Goal: Check status: Check status

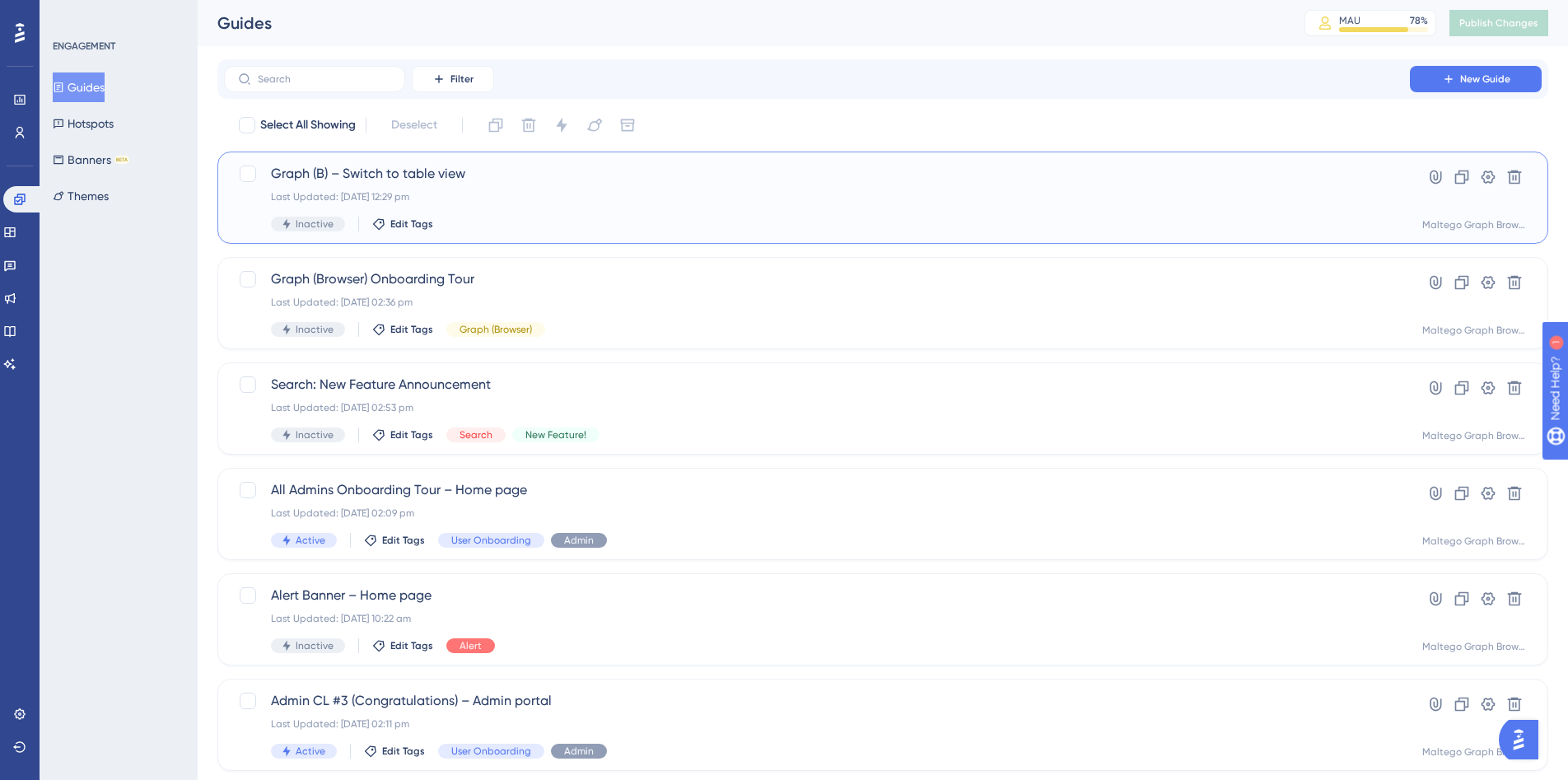
click at [671, 190] on div "Last Updated: [DATE] 12:29 pm" at bounding box center [817, 197] width 1092 height 13
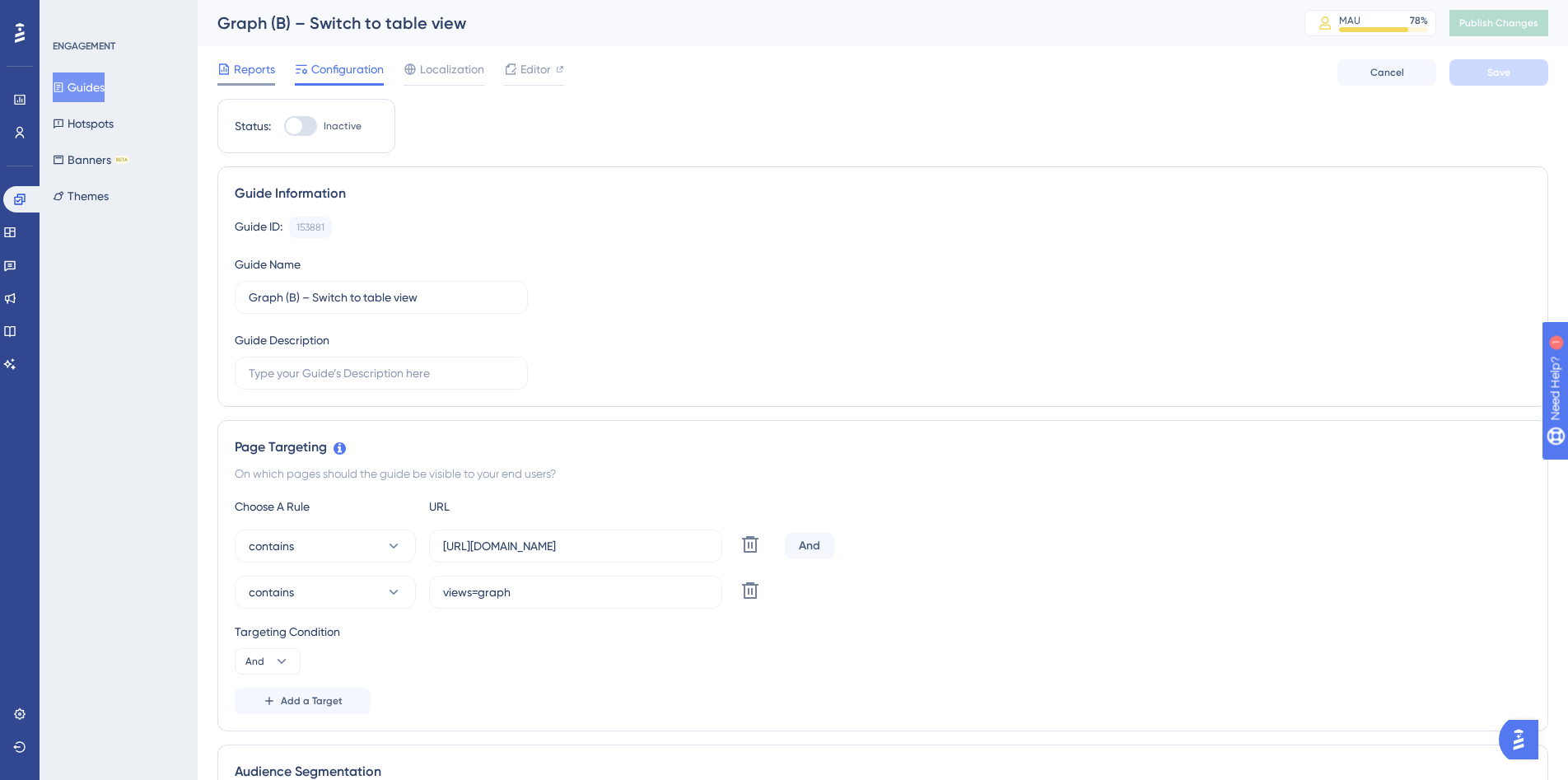
click at [227, 65] on icon at bounding box center [224, 69] width 10 height 11
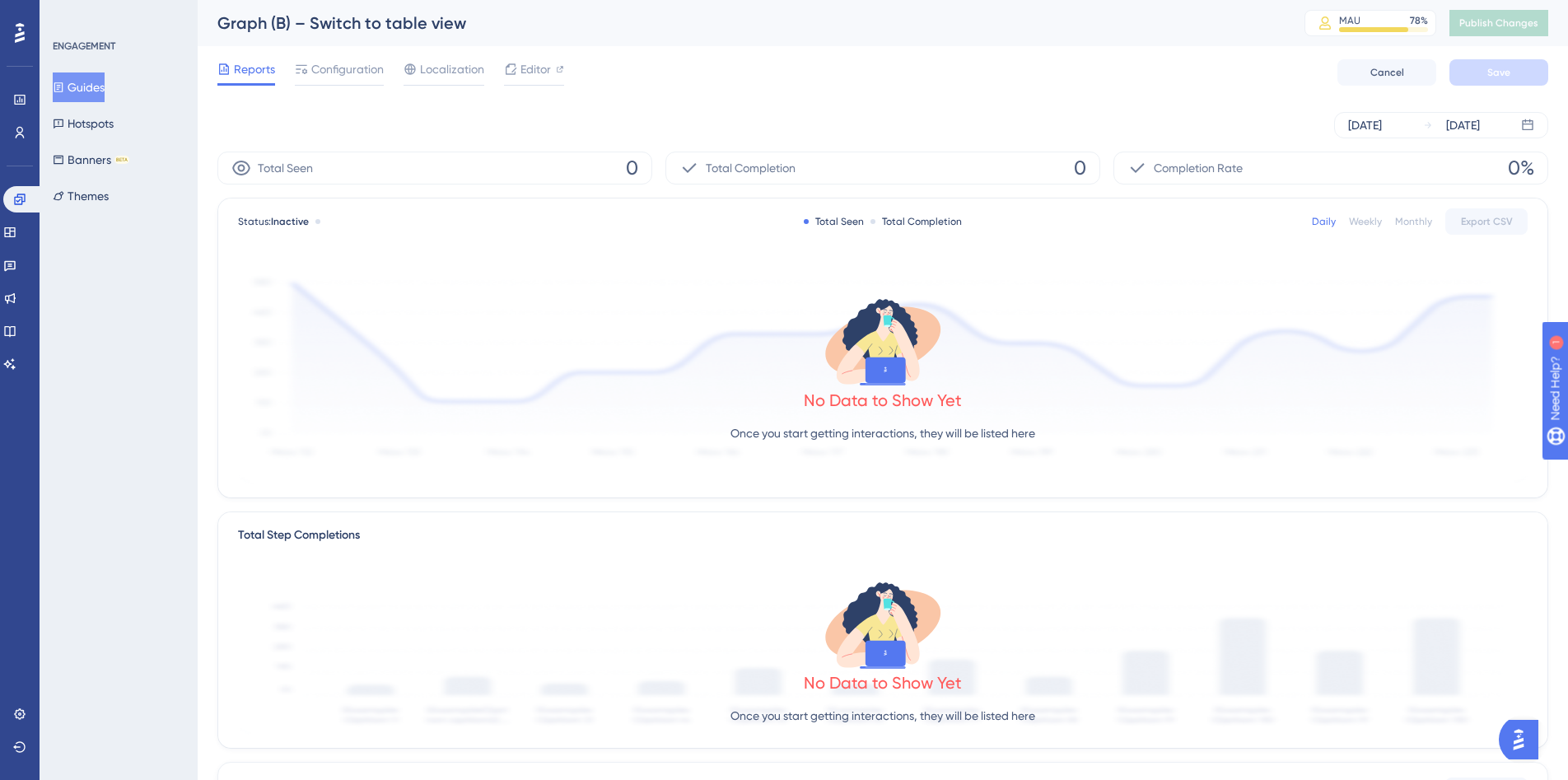
click at [105, 93] on button "Guides" at bounding box center [79, 86] width 52 height 29
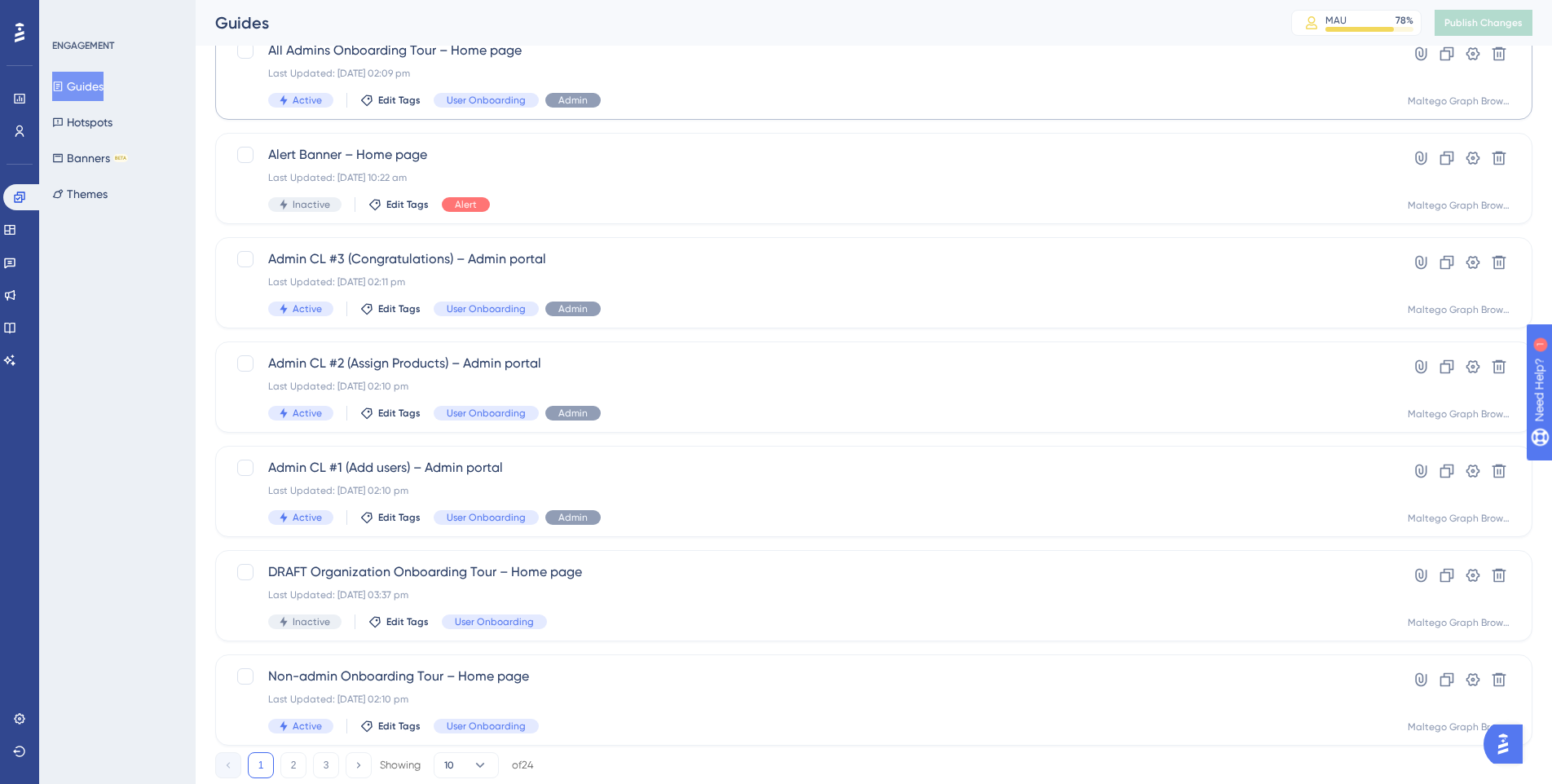
scroll to position [480, 0]
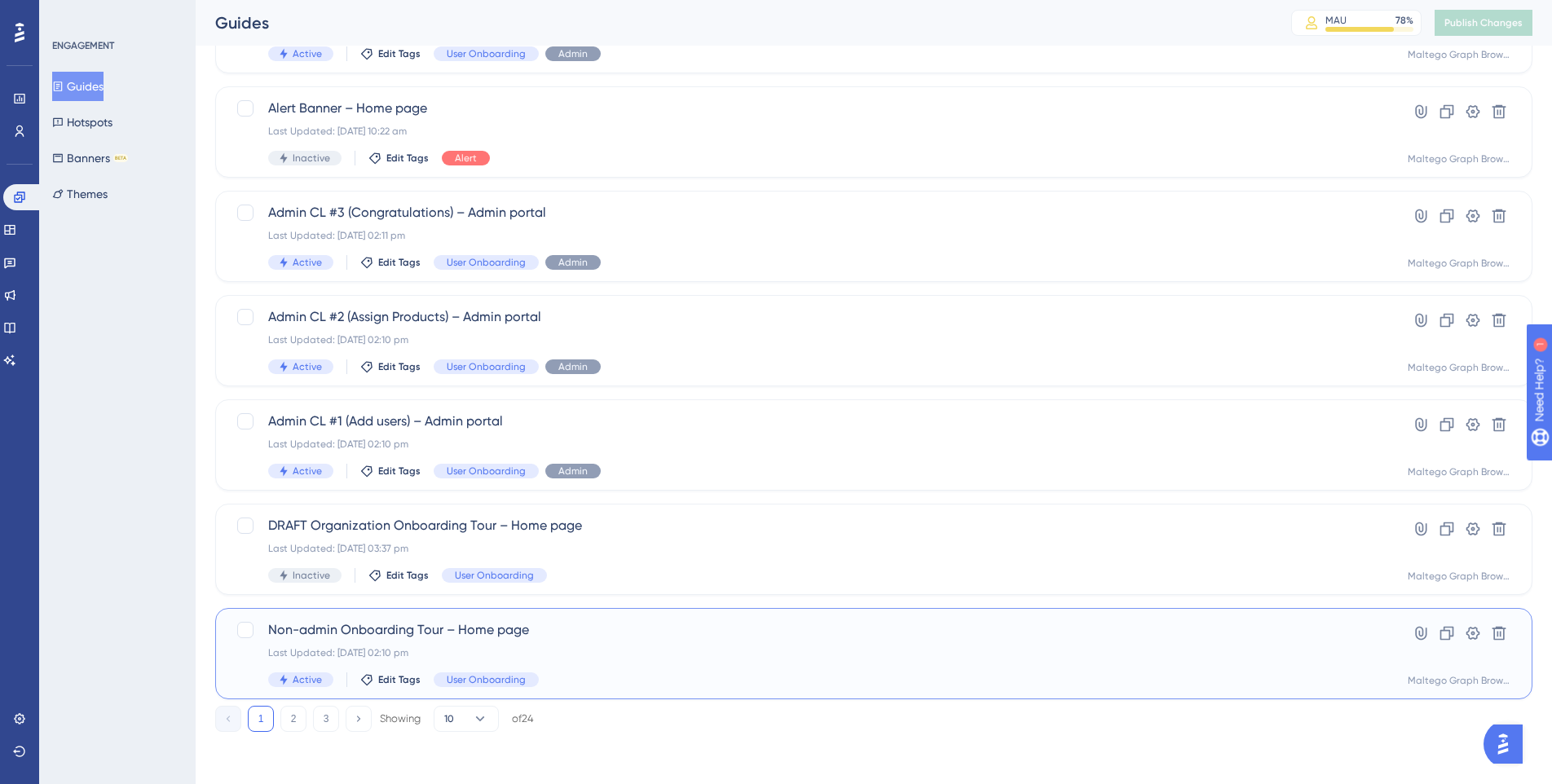
click at [755, 646] on div "Last Updated: [DATE] 02:10 pm" at bounding box center [808, 653] width 1081 height 13
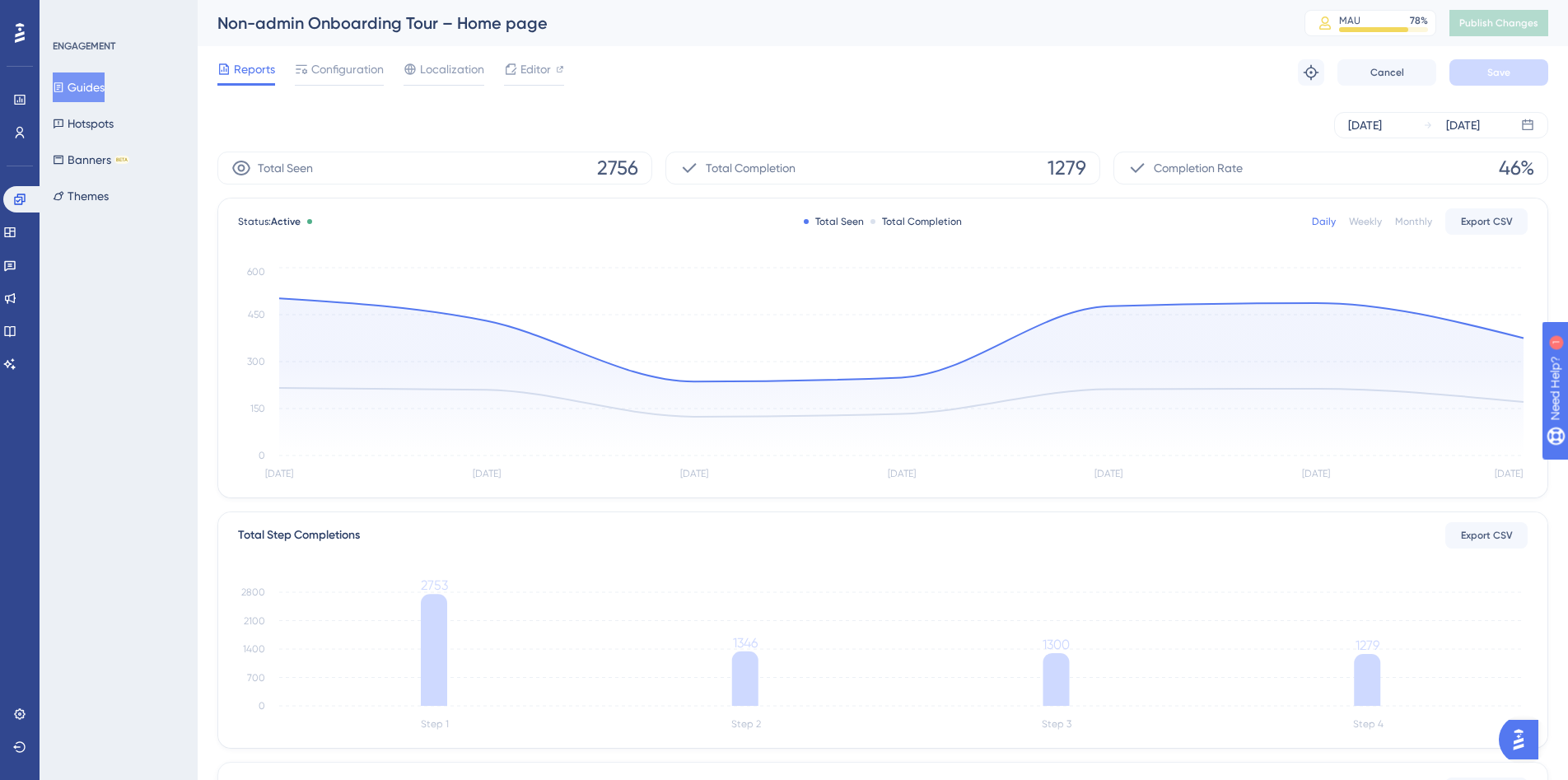
click at [105, 91] on button "Guides" at bounding box center [79, 86] width 52 height 29
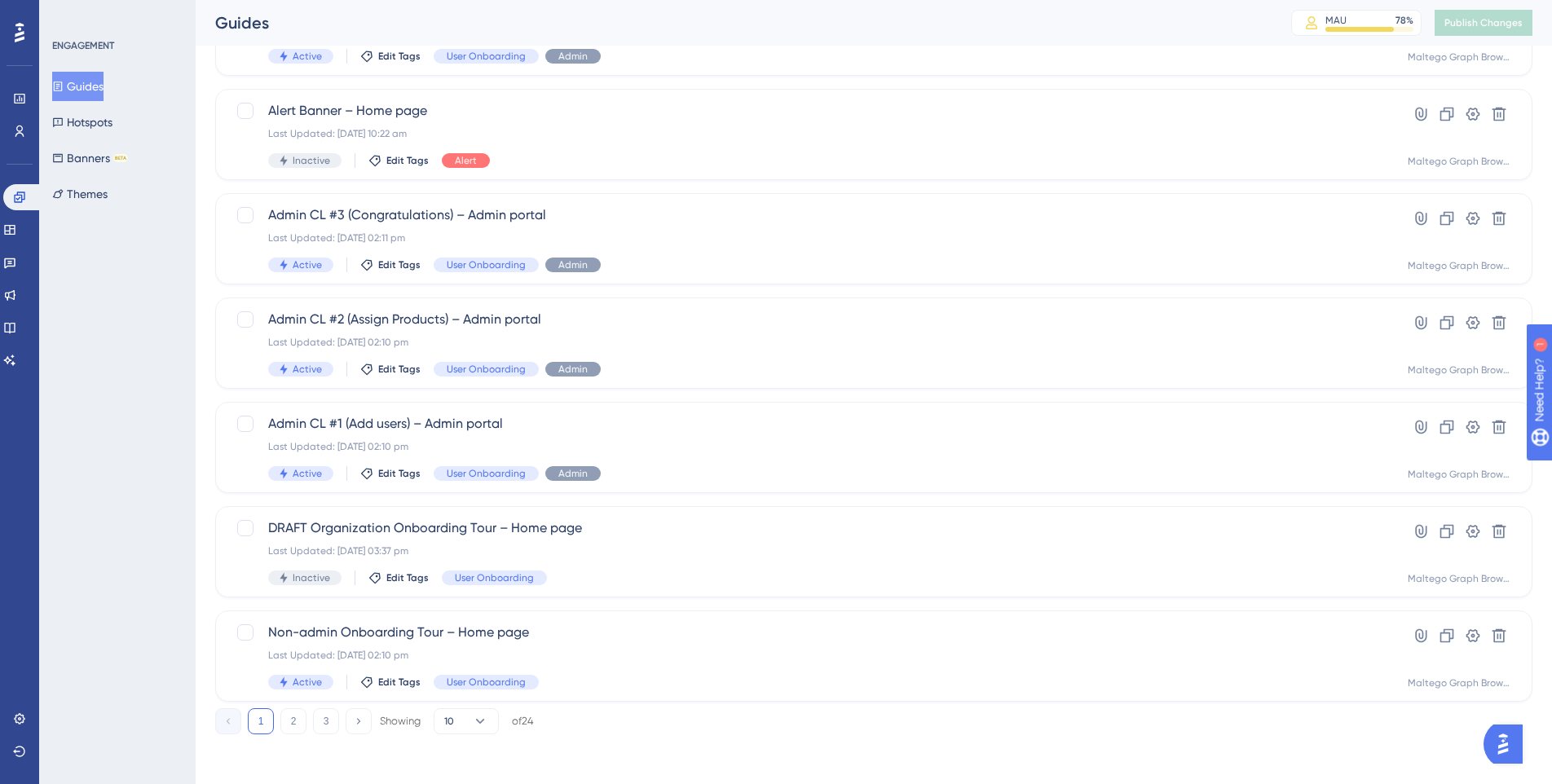
scroll to position [480, 0]
click at [286, 719] on button "2" at bounding box center [293, 718] width 26 height 26
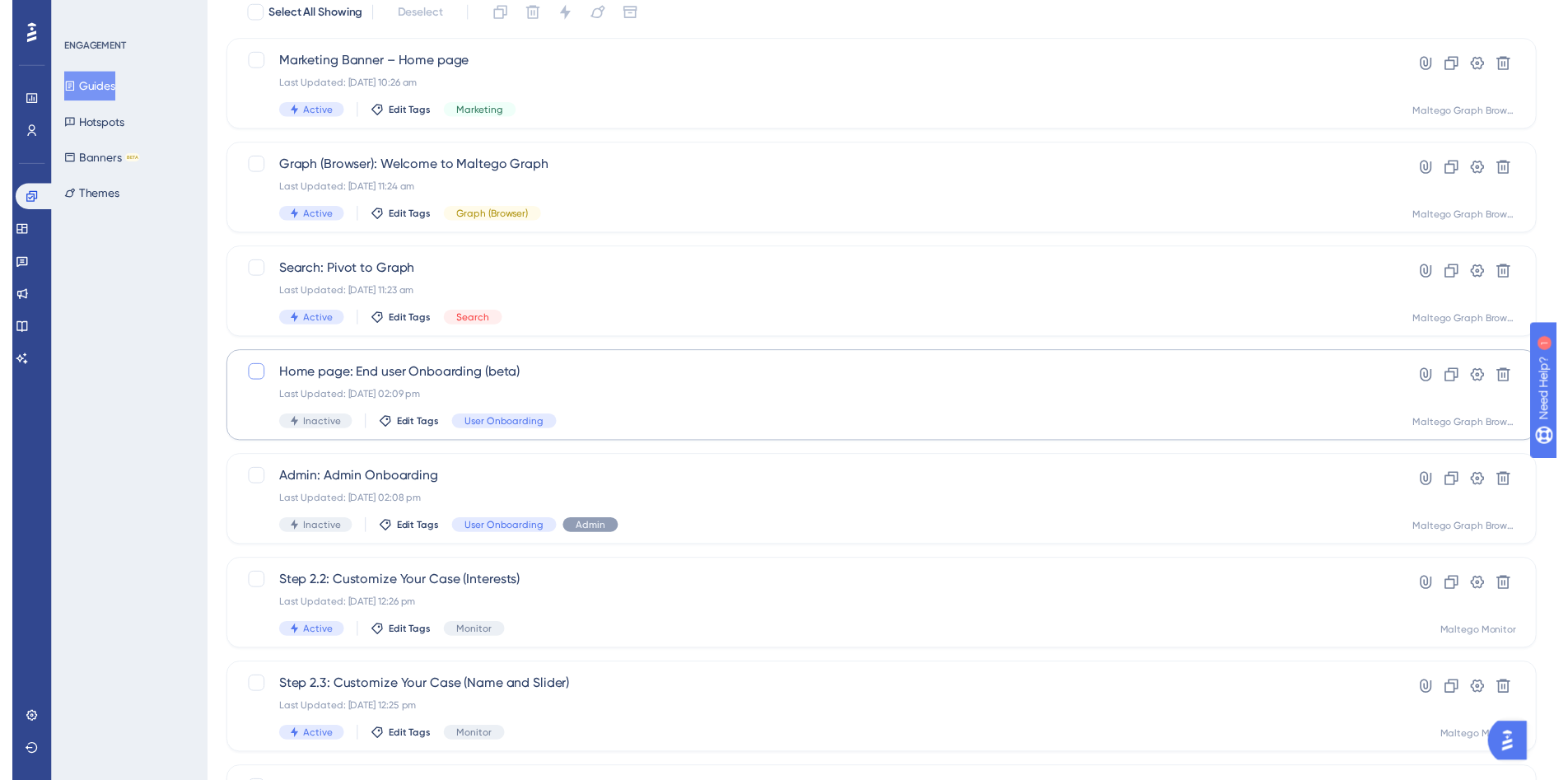
scroll to position [0, 0]
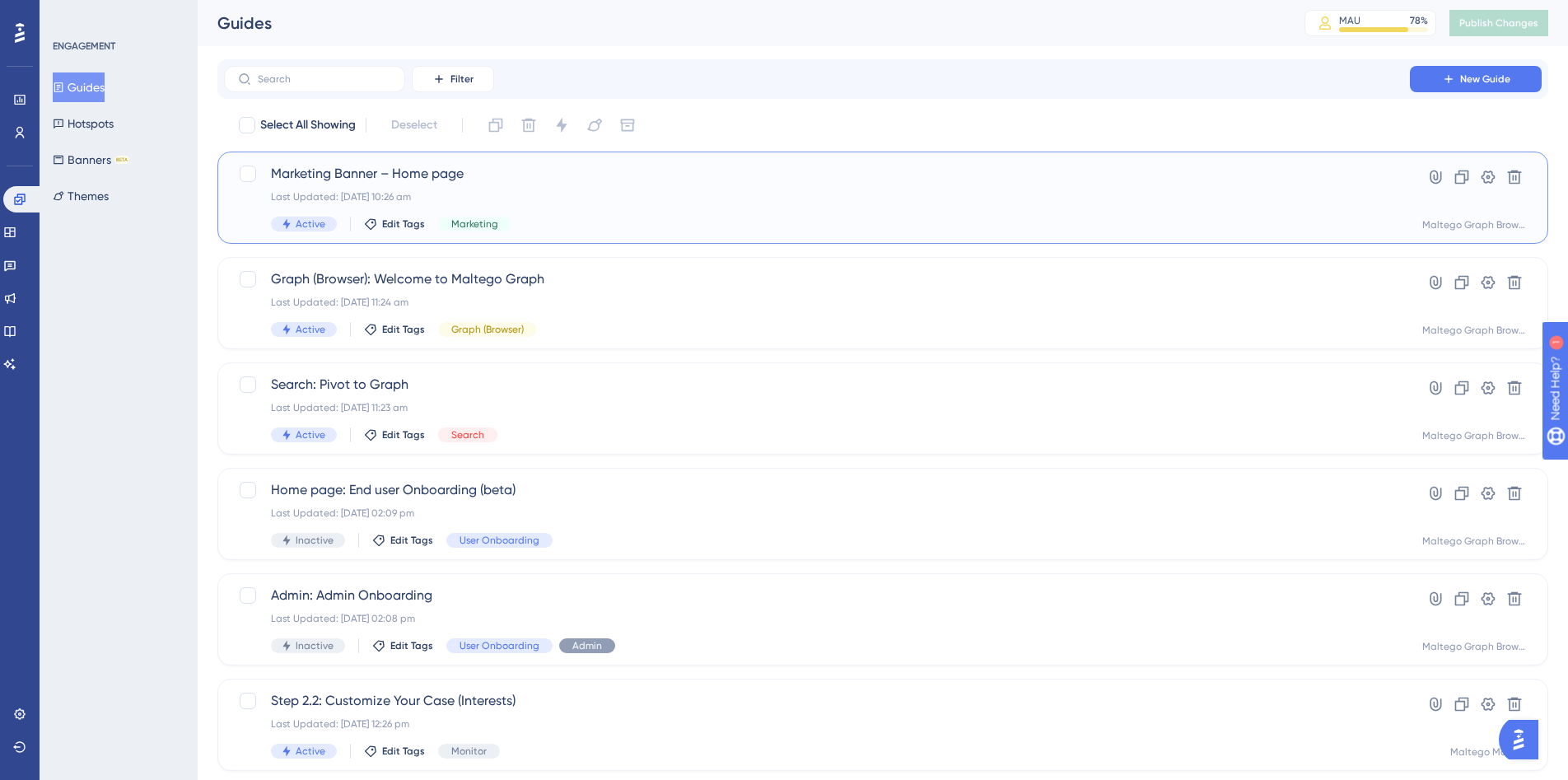
click at [553, 215] on div "Marketing Banner – Home page Last Updated: [DATE] 10:26 am Active Edit Tags Mar…" at bounding box center [817, 197] width 1092 height 68
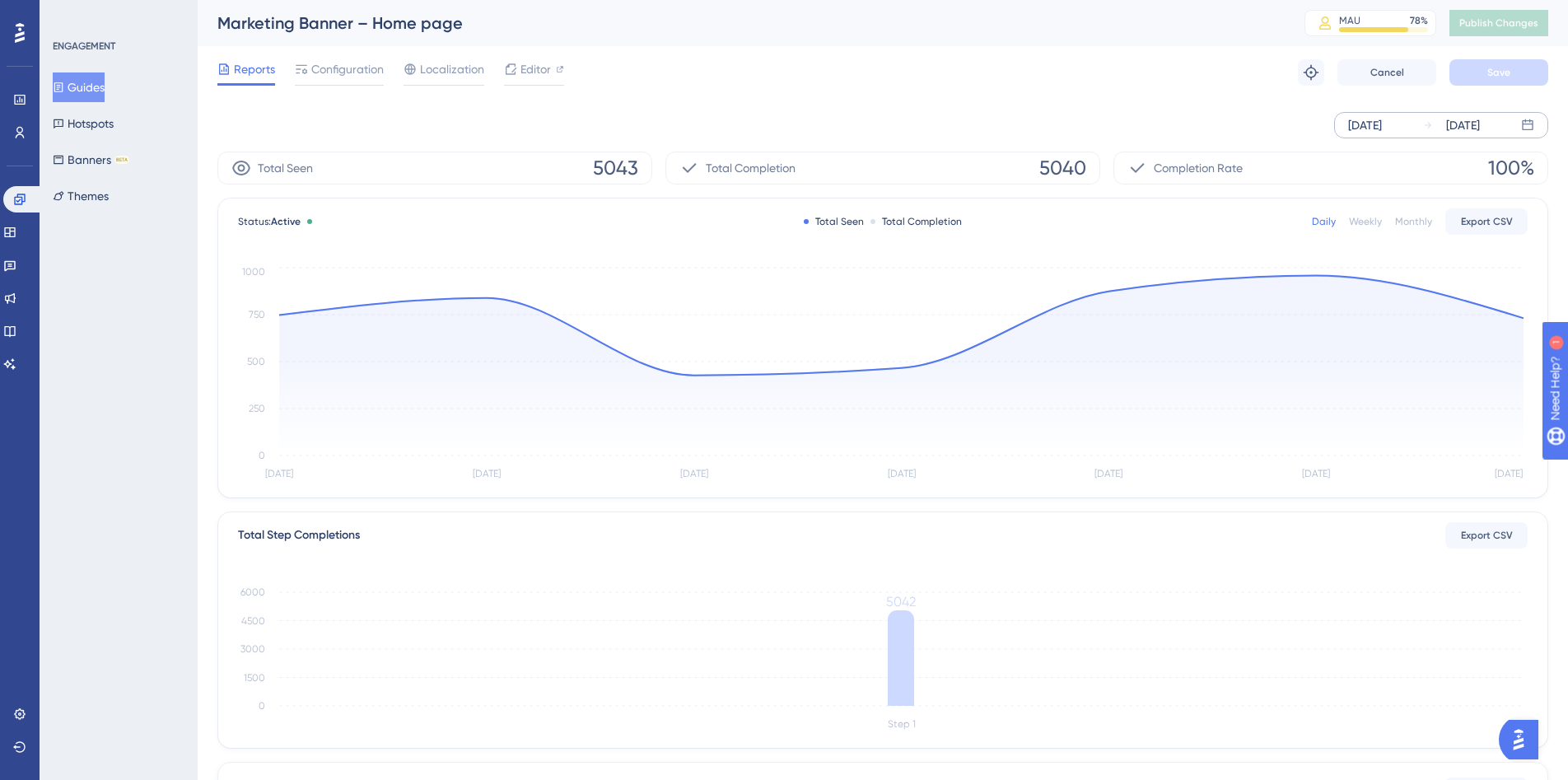
click at [1365, 128] on div "[DATE]" at bounding box center [1364, 125] width 34 height 20
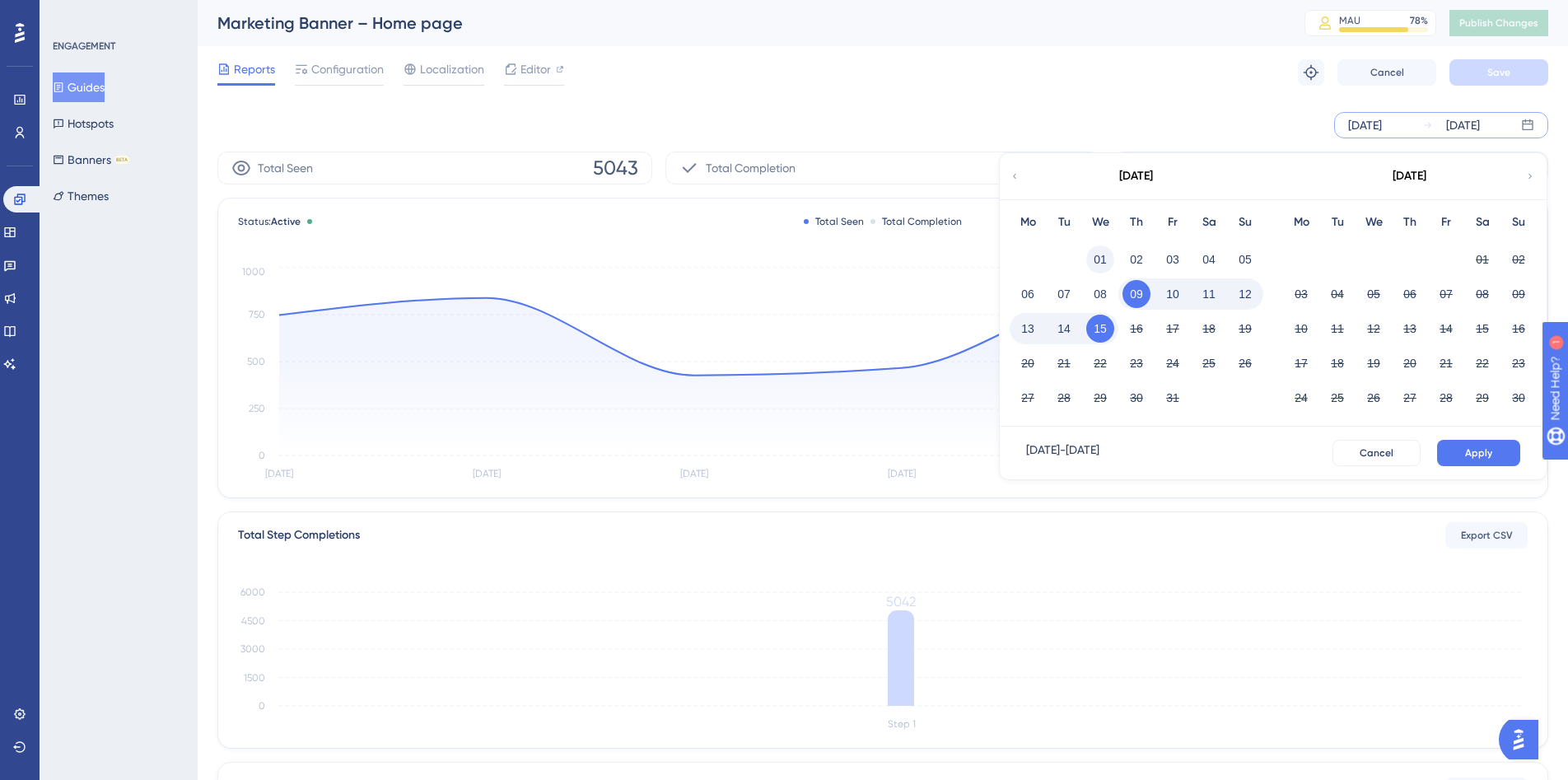
click at [1098, 252] on button "01" at bounding box center [1099, 259] width 28 height 28
click at [1464, 453] on button "Apply" at bounding box center [1477, 452] width 83 height 26
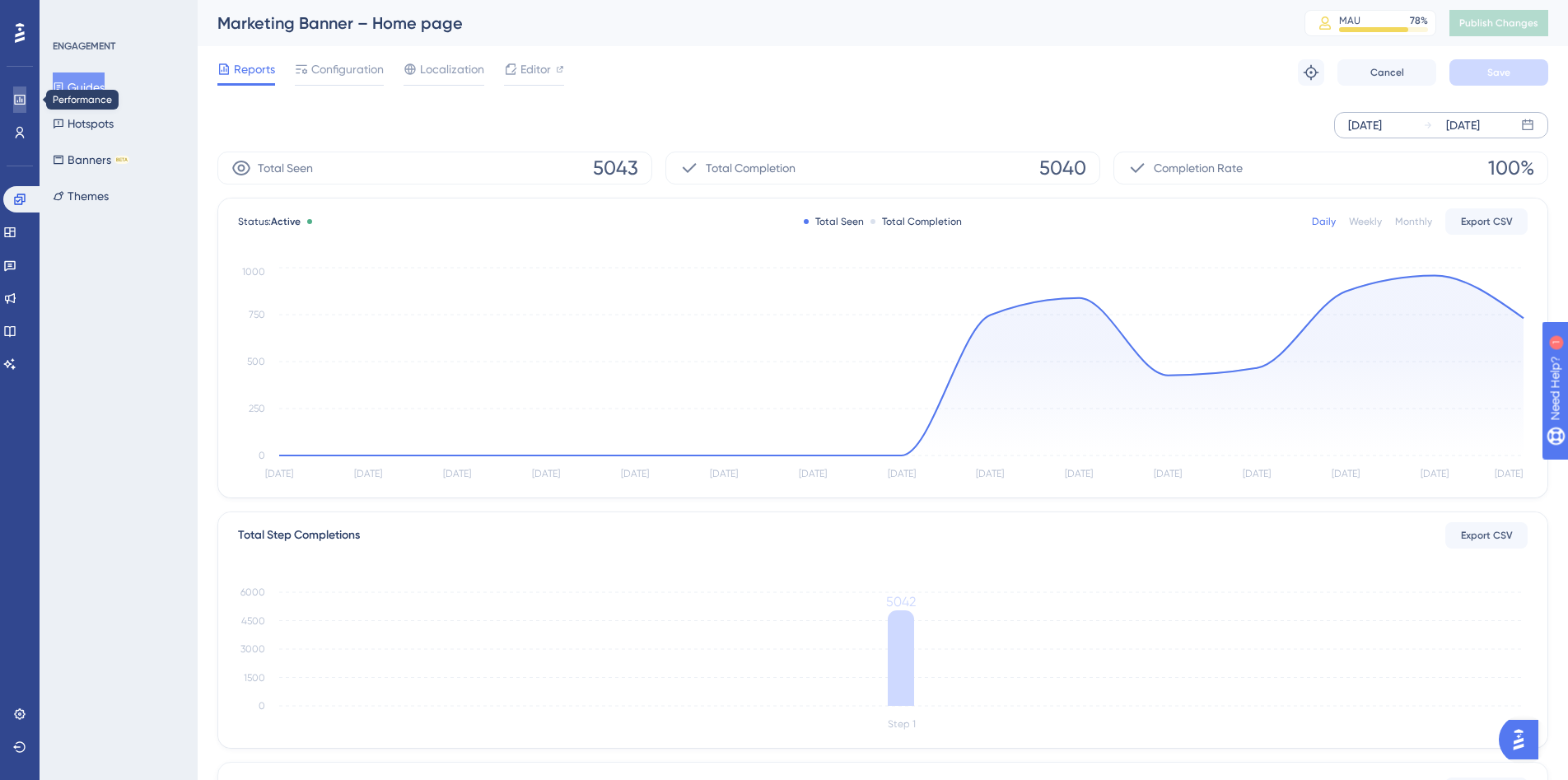
click at [23, 109] on link at bounding box center [20, 99] width 13 height 26
